Goal: Task Accomplishment & Management: Manage account settings

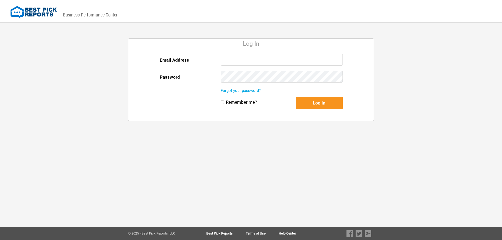
click at [261, 62] on input "Email Address" at bounding box center [282, 60] width 122 height 12
type input "[EMAIL_ADDRESS][DOMAIN_NAME]"
click at [221, 102] on input "Remember me?" at bounding box center [222, 102] width 3 height 3
checkbox input "true"
click at [307, 106] on button "Log In" at bounding box center [319, 103] width 47 height 12
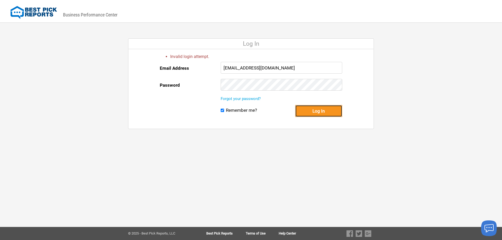
click at [319, 111] on button "Log In" at bounding box center [318, 111] width 47 height 12
drag, startPoint x: 310, startPoint y: 68, endPoint x: 190, endPoint y: 63, distance: 119.8
click at [190, 63] on div "Email Address contact@affordabletuckpointingpros.com Password" at bounding box center [251, 79] width 182 height 34
type input "[EMAIL_ADDRESS][DOMAIN_NAME]"
click at [311, 114] on button "Log In" at bounding box center [318, 111] width 47 height 12
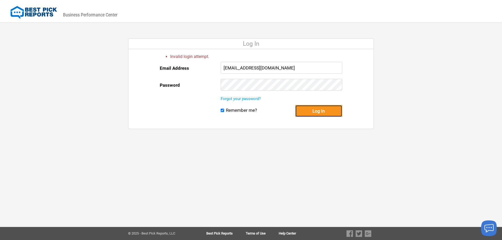
click at [315, 109] on button "Log In" at bounding box center [318, 111] width 47 height 12
click at [295, 105] on button "Log In" at bounding box center [318, 111] width 47 height 12
click at [312, 109] on button "Log In" at bounding box center [318, 111] width 47 height 12
click at [254, 98] on link "Forgot your password?" at bounding box center [241, 98] width 40 height 5
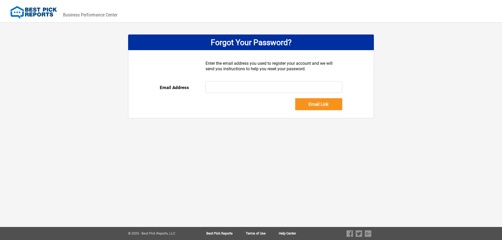
click at [263, 88] on input "text" at bounding box center [274, 87] width 137 height 12
type input "[EMAIL_ADDRESS][DOMAIN_NAME]"
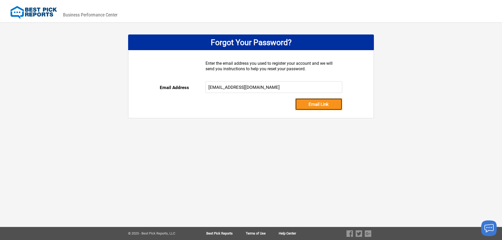
click at [321, 105] on input "Email Link" at bounding box center [318, 104] width 47 height 12
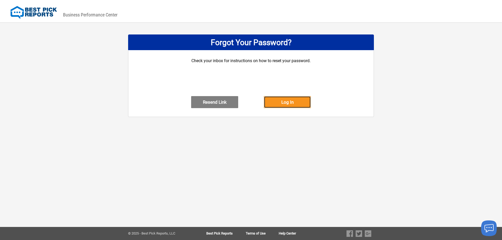
click at [301, 106] on button "Log In" at bounding box center [287, 102] width 47 height 12
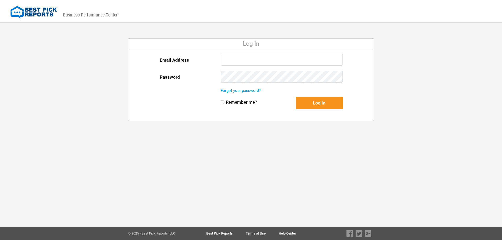
click at [271, 60] on input "Email Address" at bounding box center [282, 60] width 122 height 12
type input "contact@affordabletuckpointingpros.com"
click at [222, 103] on input "Remember me?" at bounding box center [222, 102] width 3 height 3
checkbox input "true"
click at [311, 103] on button "Log In" at bounding box center [319, 103] width 47 height 12
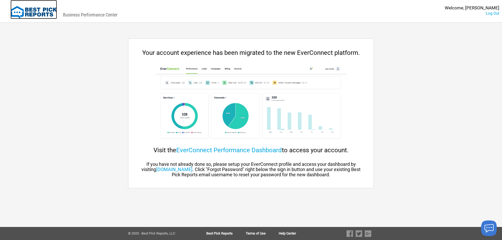
click at [35, 11] on img at bounding box center [33, 12] width 47 height 13
click at [192, 169] on link "[DOMAIN_NAME]" at bounding box center [174, 169] width 36 height 5
